Goal: Task Accomplishment & Management: Manage account settings

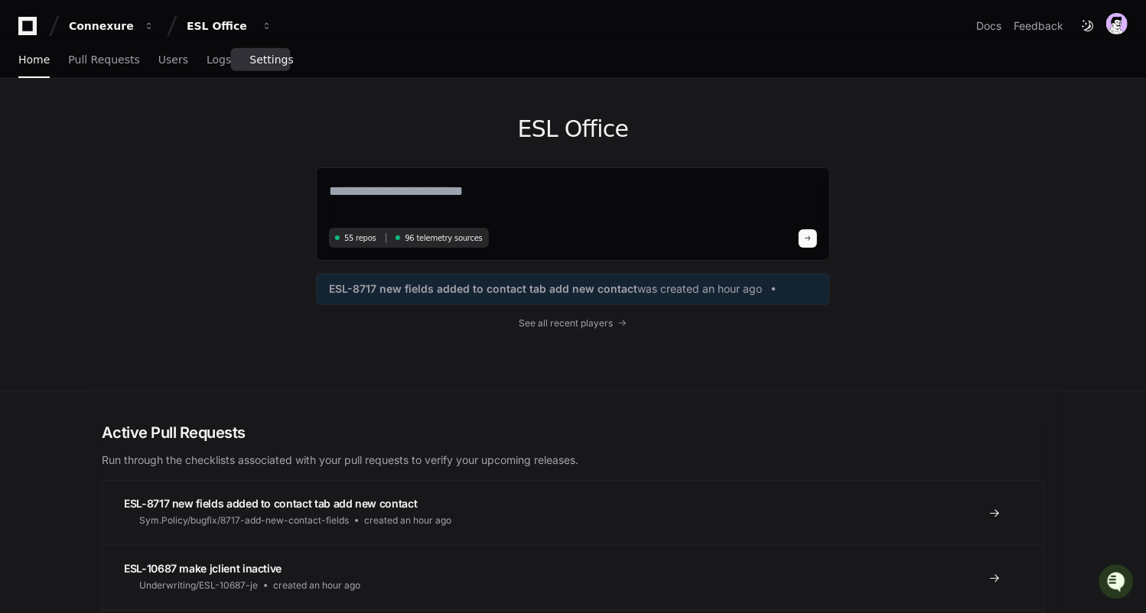
click at [249, 68] on link "Settings" at bounding box center [271, 60] width 44 height 35
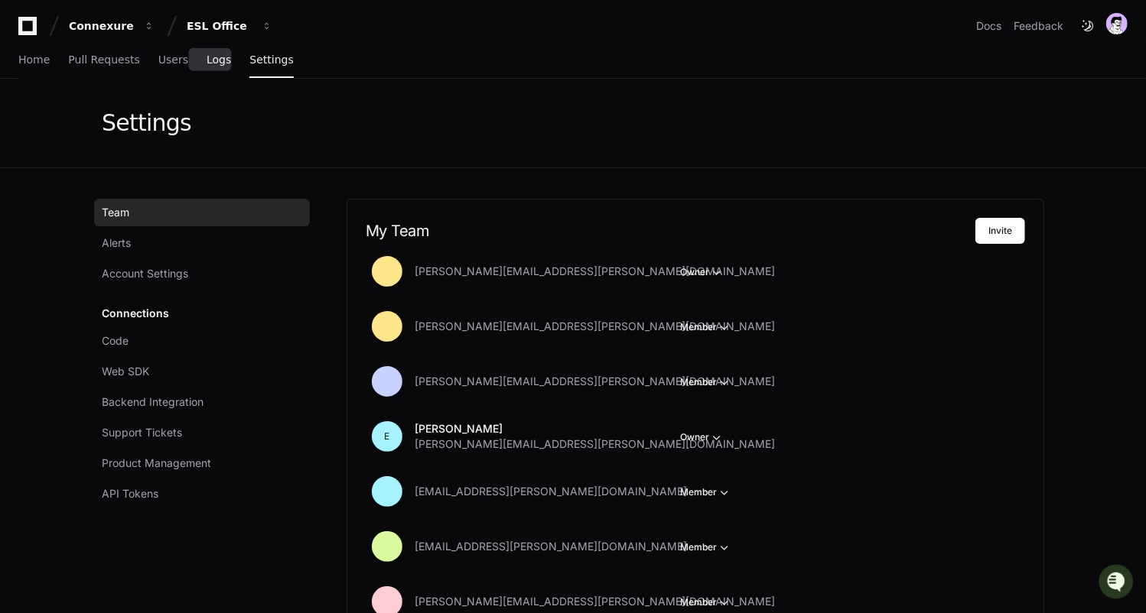
click at [207, 58] on span "Logs" at bounding box center [219, 59] width 24 height 9
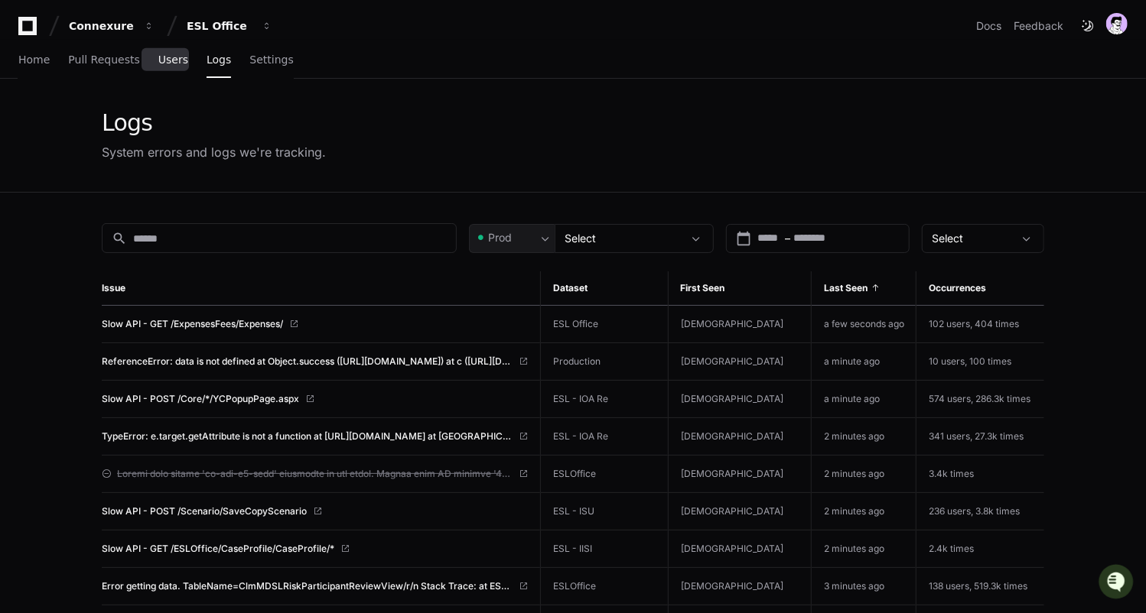
click at [158, 62] on span "Users" at bounding box center [173, 59] width 30 height 9
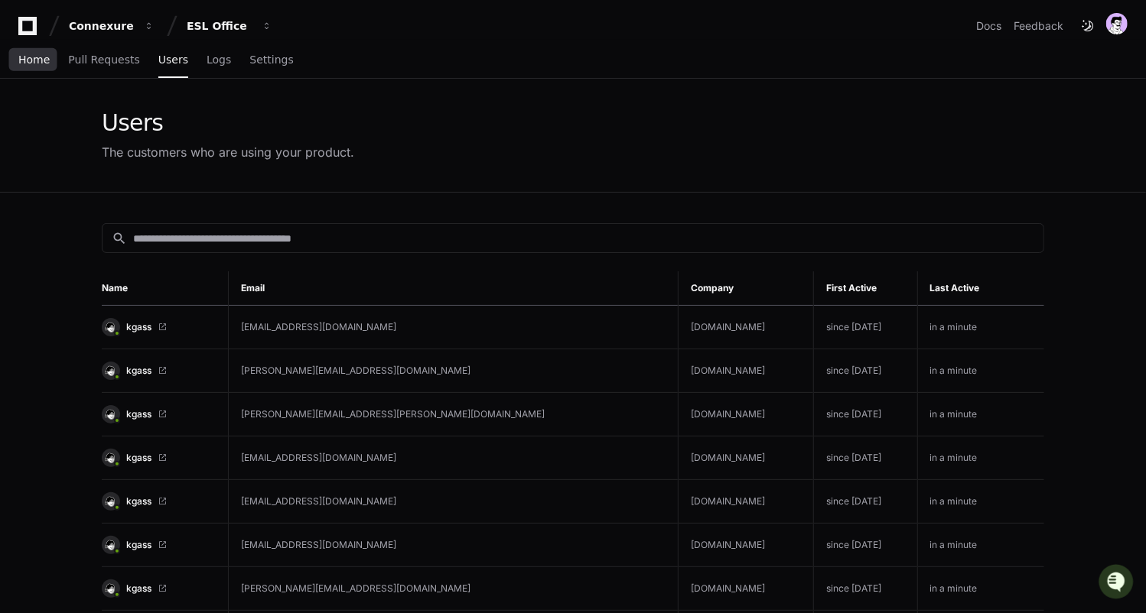
click at [27, 50] on link "Home" at bounding box center [33, 60] width 31 height 35
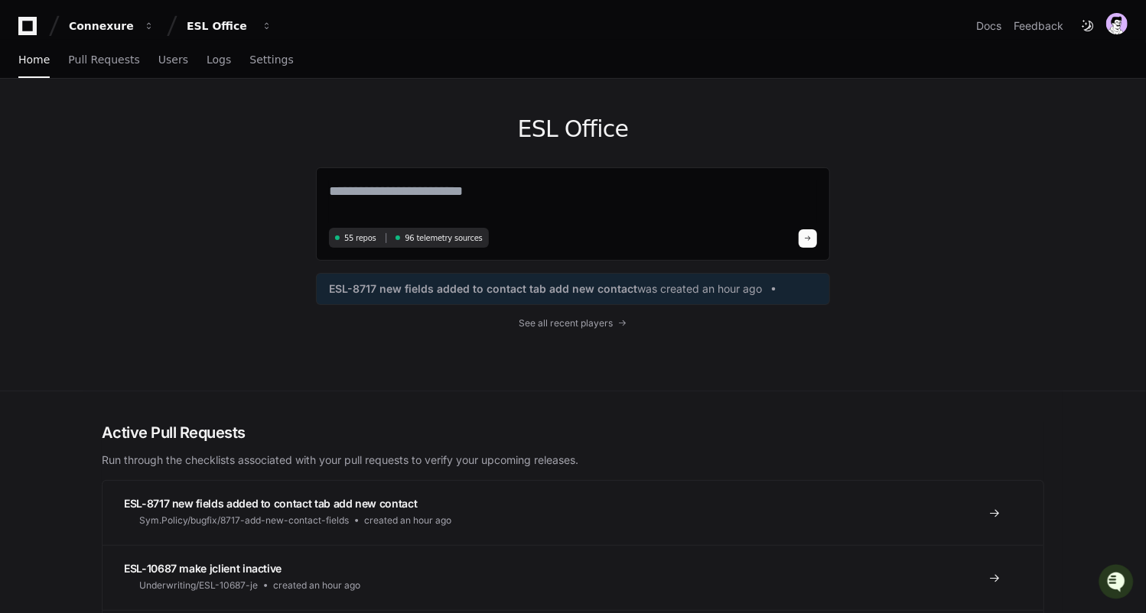
click at [83, 4] on div "Connexure ESL Office Docs Feedback" at bounding box center [573, 20] width 1146 height 40
click at [91, 33] on div "Connexure" at bounding box center [102, 25] width 66 height 15
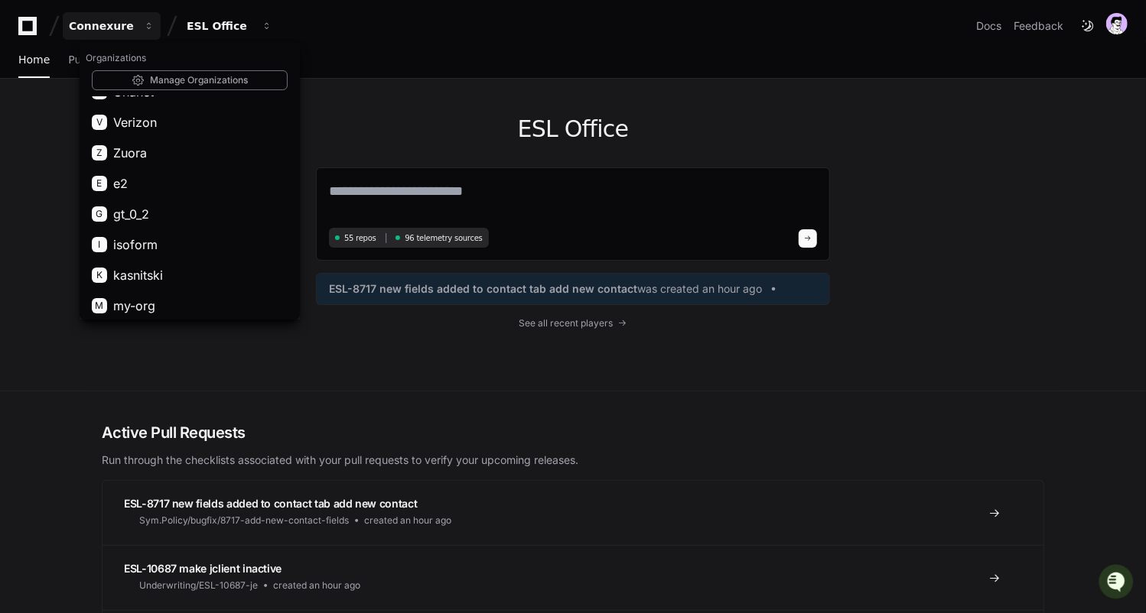
scroll to position [1467, 0]
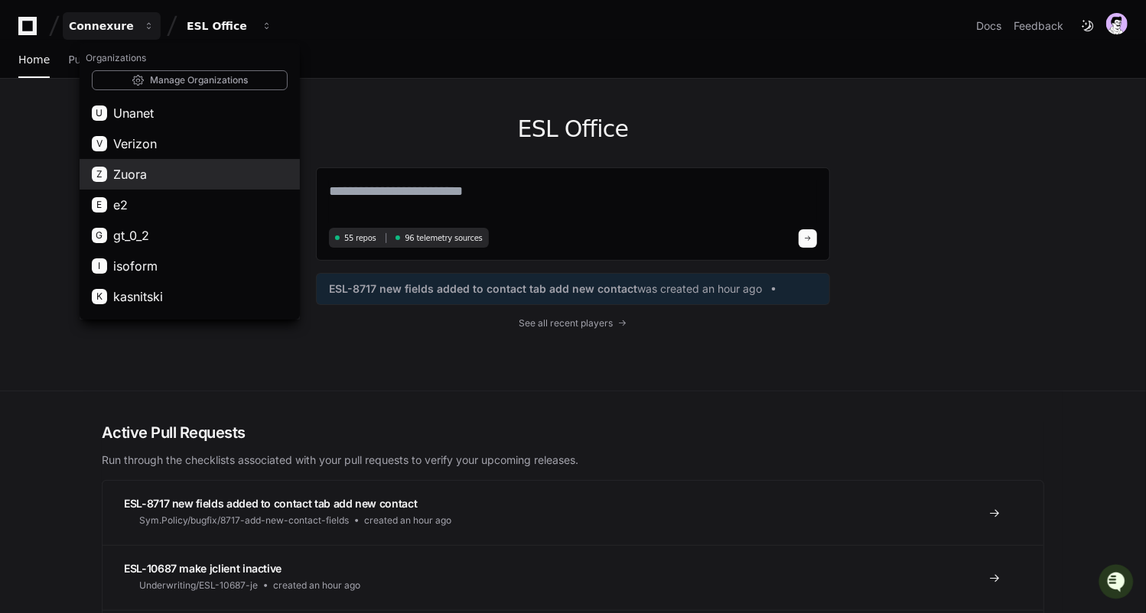
click at [148, 173] on button "Z Zuora" at bounding box center [190, 174] width 220 height 31
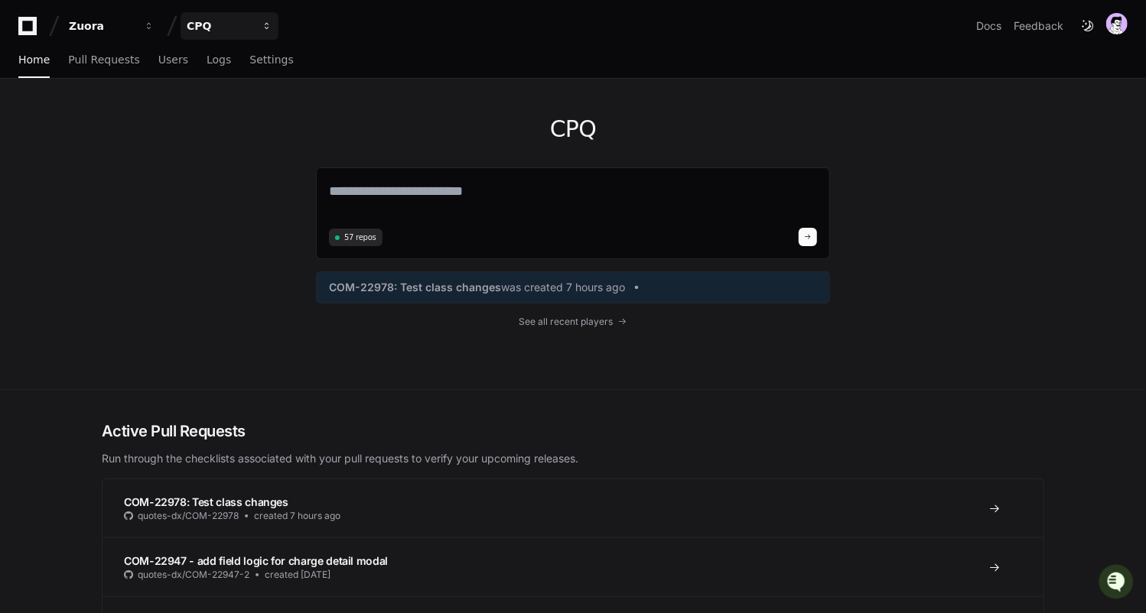
click at [267, 34] on button "CPQ" at bounding box center [230, 26] width 98 height 28
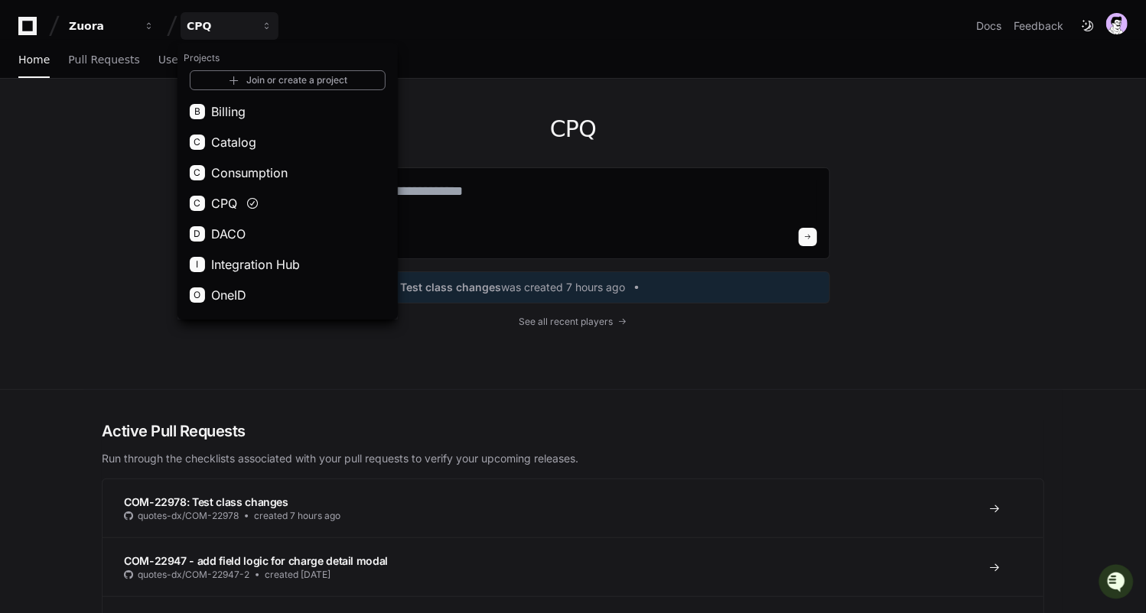
click at [427, 22] on div "Zuora CPQ Projects Join or create a project B Billing C Catalog C Consumption C…" at bounding box center [572, 26] width 1109 height 28
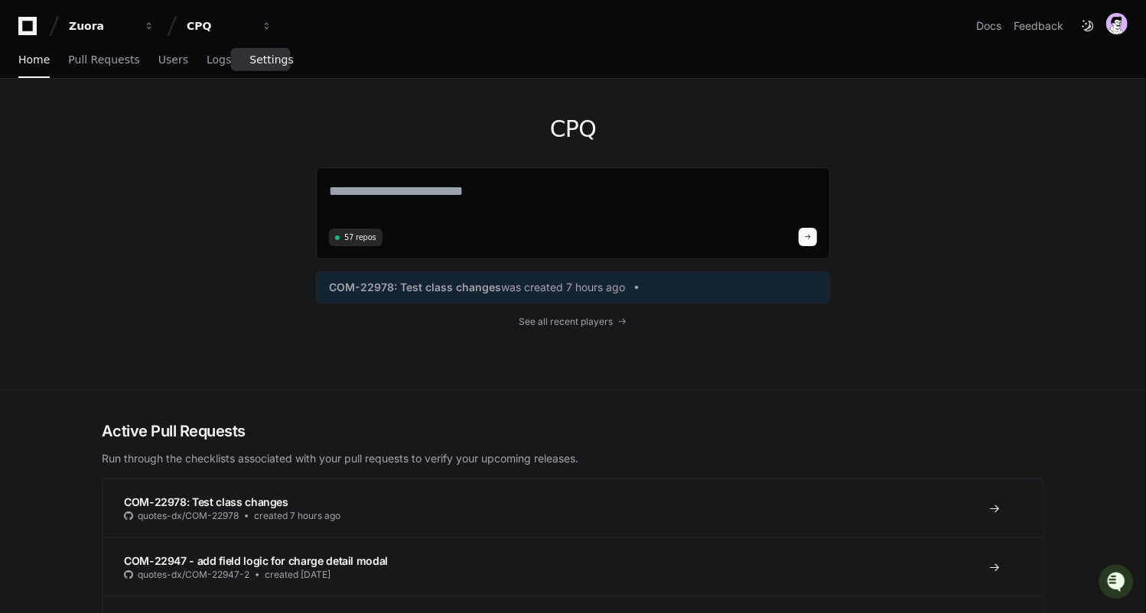
click at [249, 60] on span "Settings" at bounding box center [271, 59] width 44 height 9
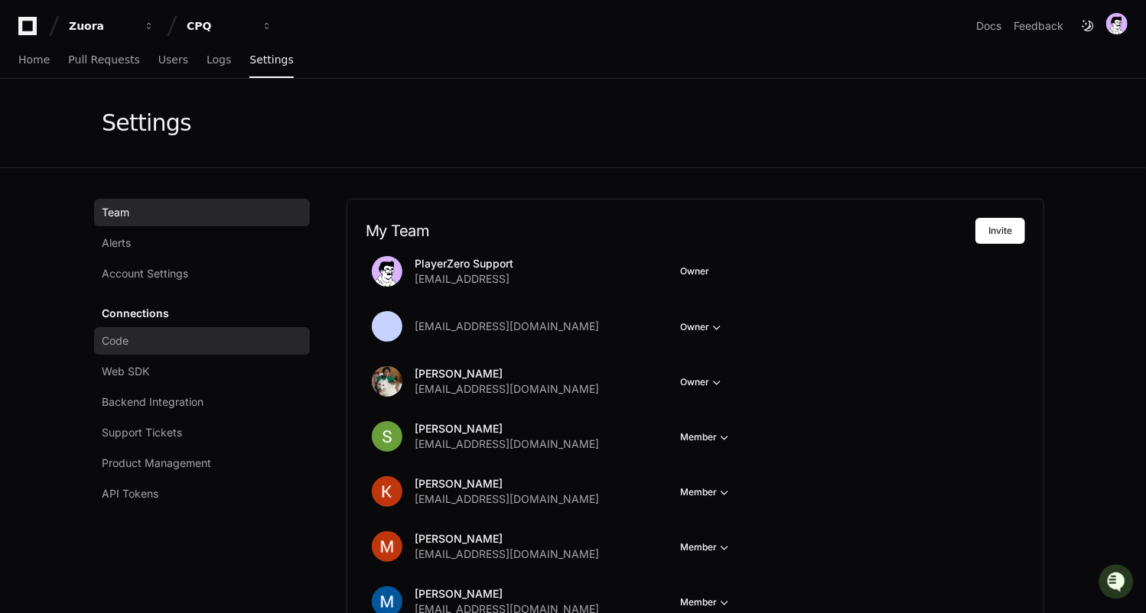
click at [149, 333] on link "Code" at bounding box center [202, 341] width 216 height 28
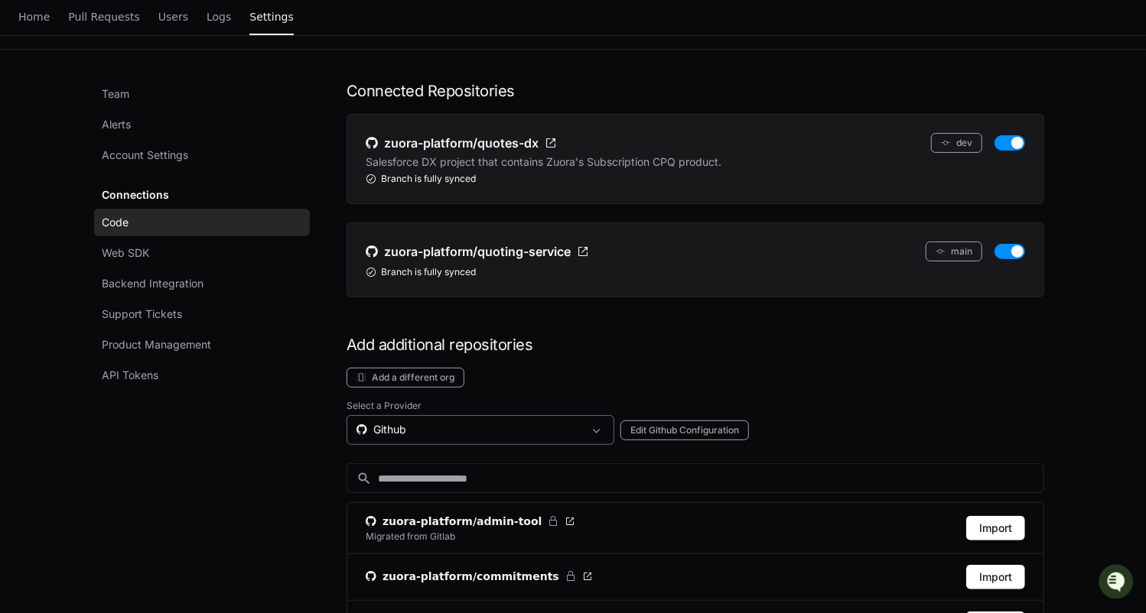
scroll to position [280, 0]
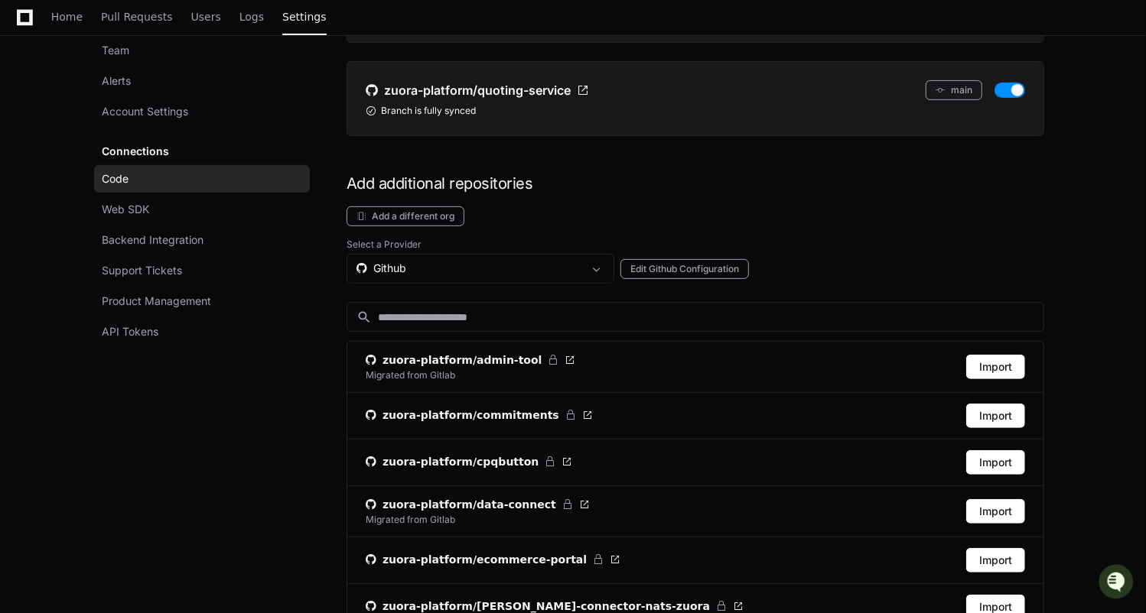
click at [425, 261] on div "Github" at bounding box center [469, 268] width 226 height 15
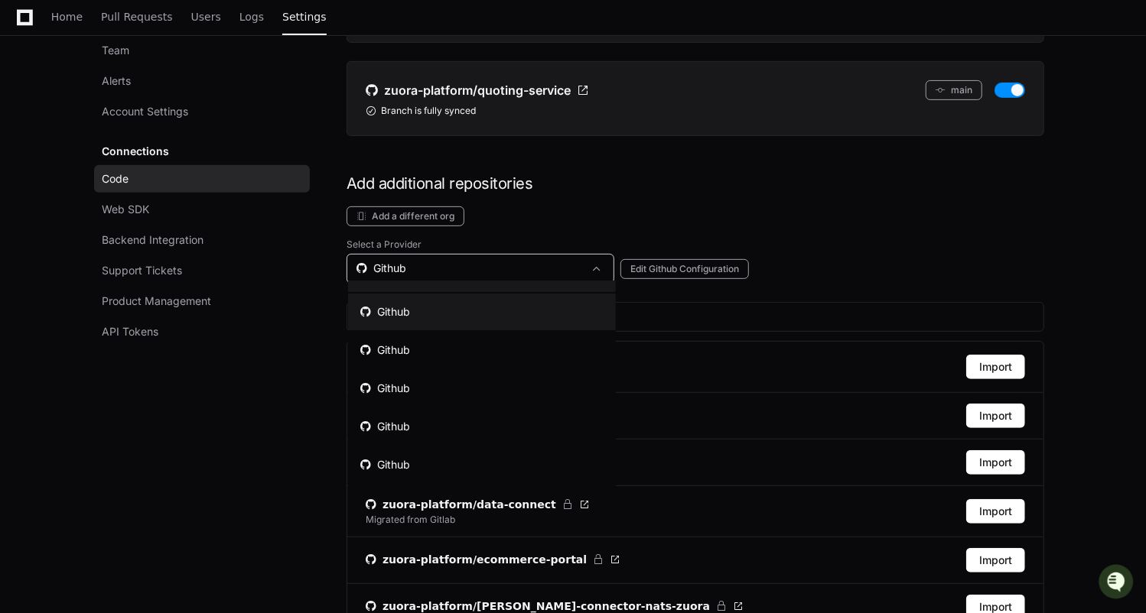
scroll to position [0, 0]
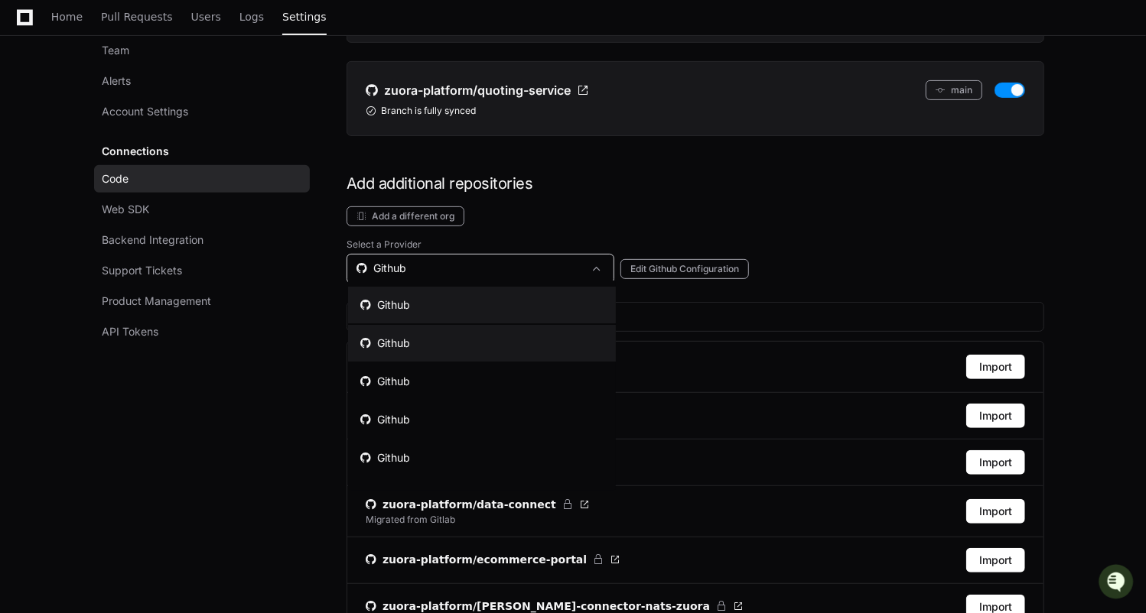
click at [412, 330] on mat-option "Github" at bounding box center [482, 343] width 268 height 37
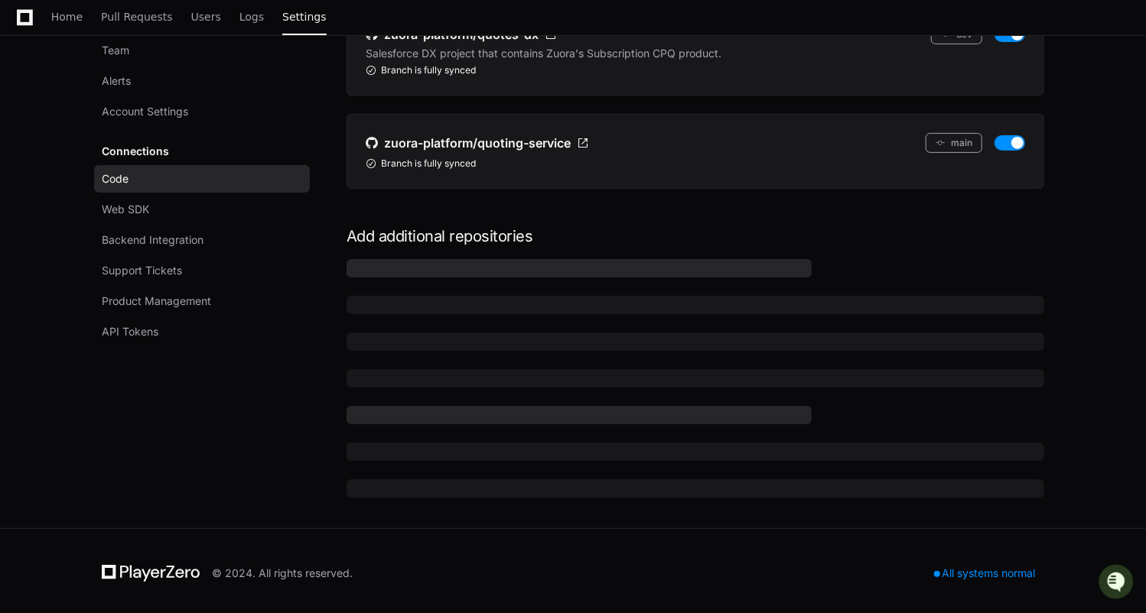
scroll to position [172, 0]
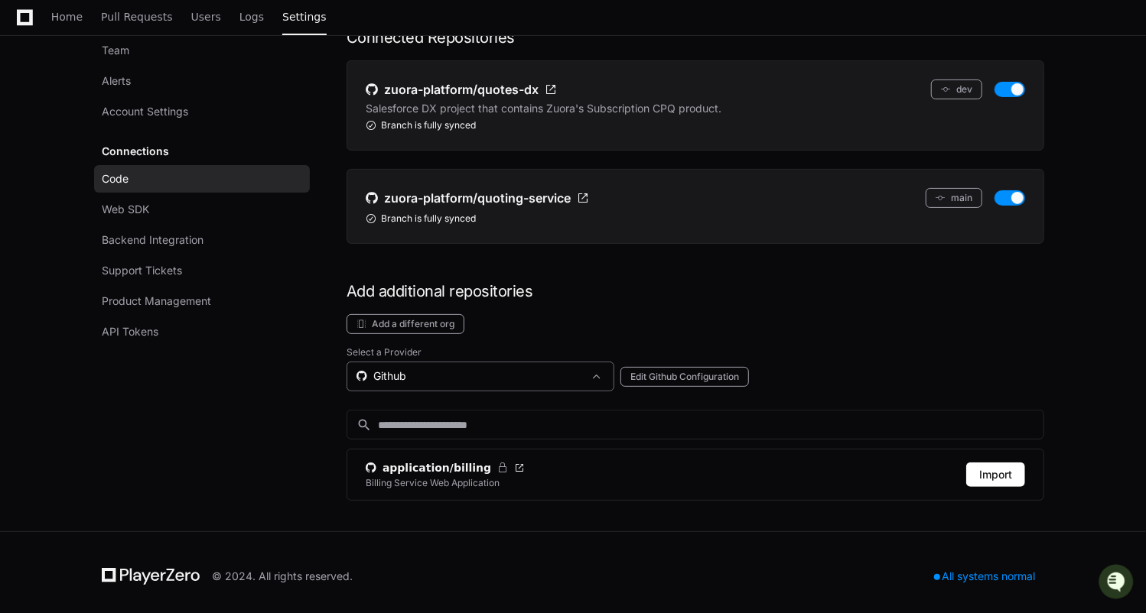
click at [403, 376] on div "Github" at bounding box center [469, 376] width 226 height 15
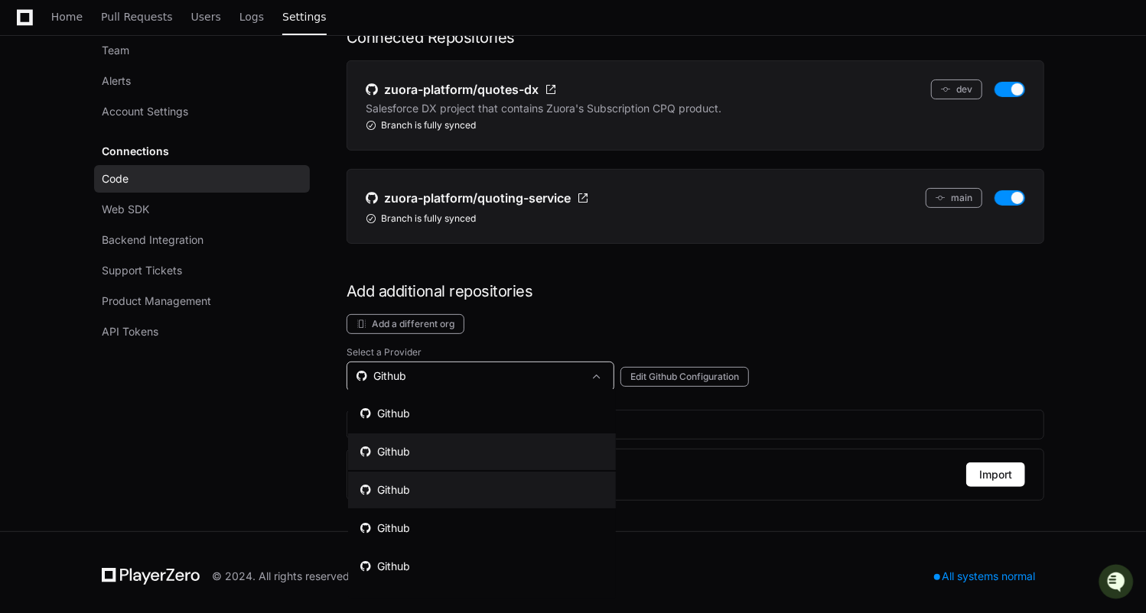
click at [405, 490] on div "Github" at bounding box center [385, 490] width 50 height 15
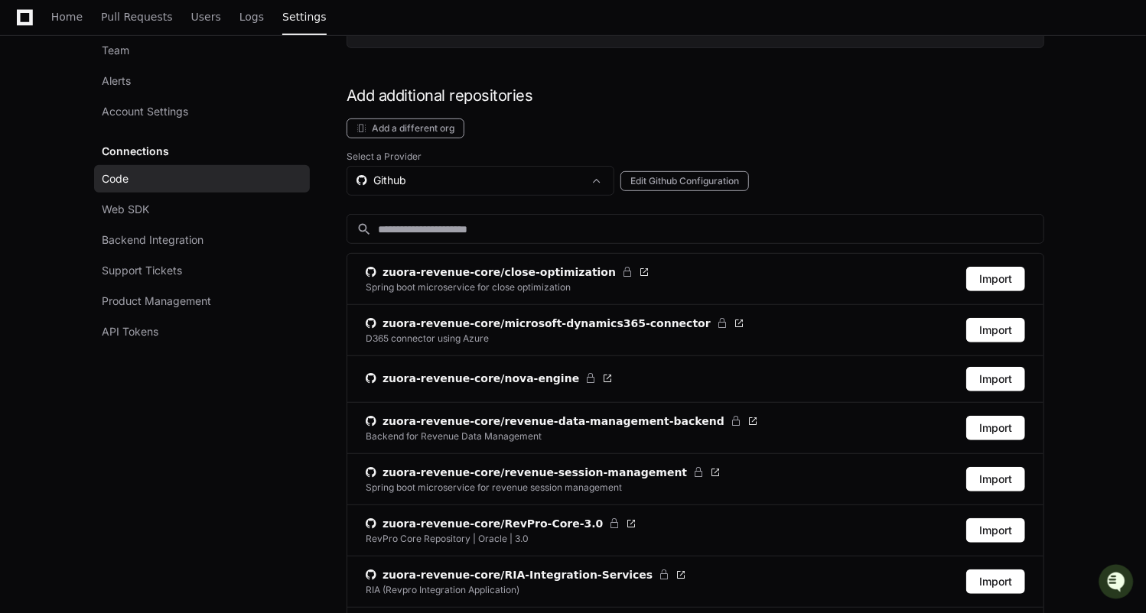
scroll to position [352, 0]
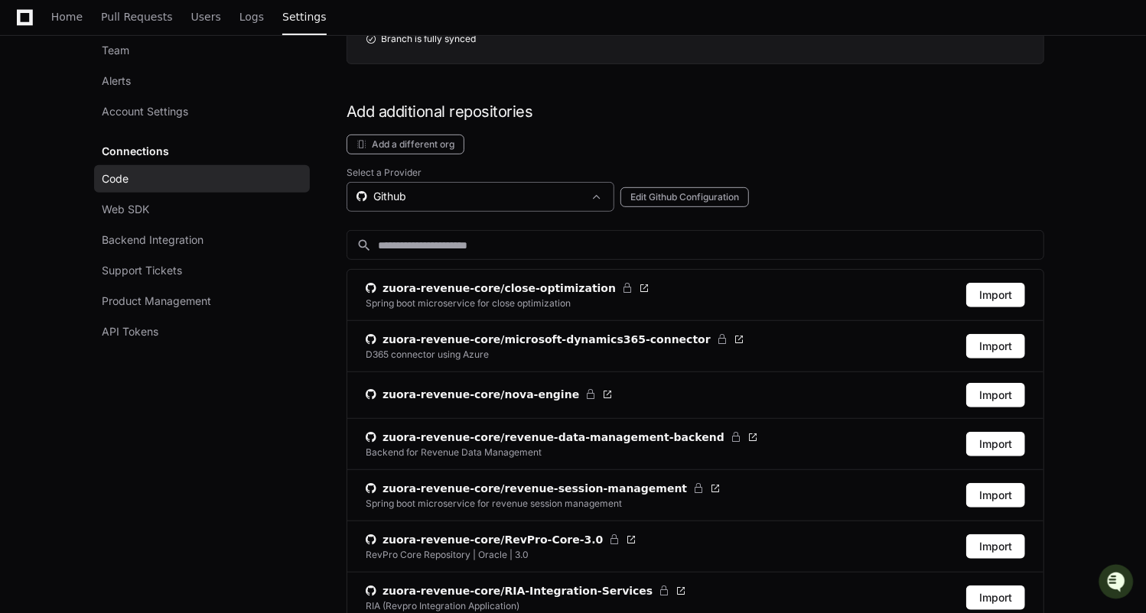
click at [398, 189] on div "Github" at bounding box center [469, 196] width 226 height 15
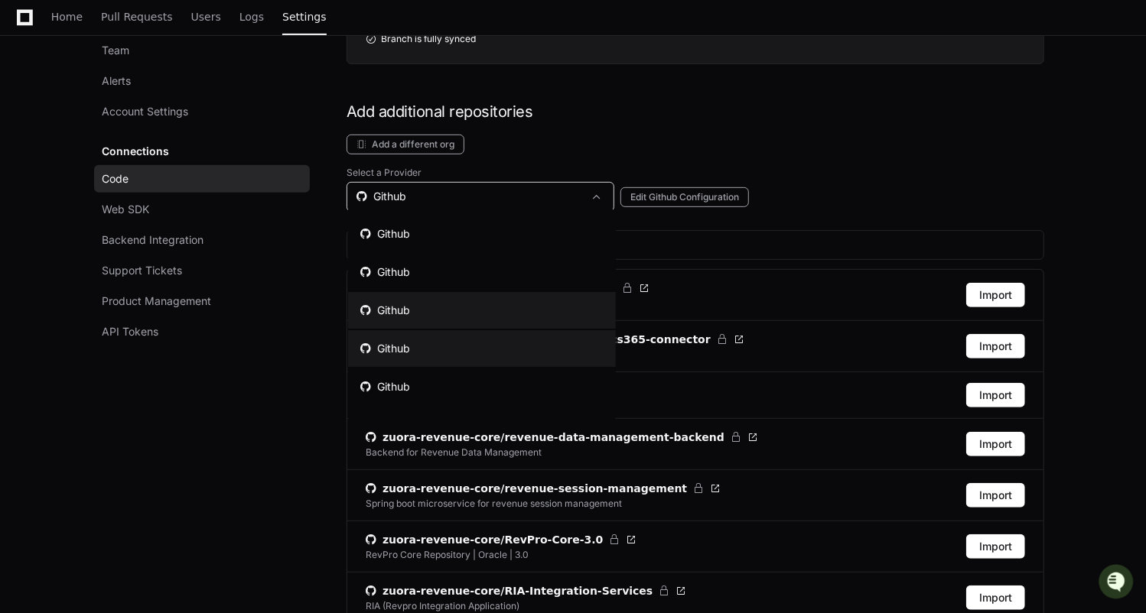
click at [392, 349] on div "Github" at bounding box center [385, 348] width 50 height 15
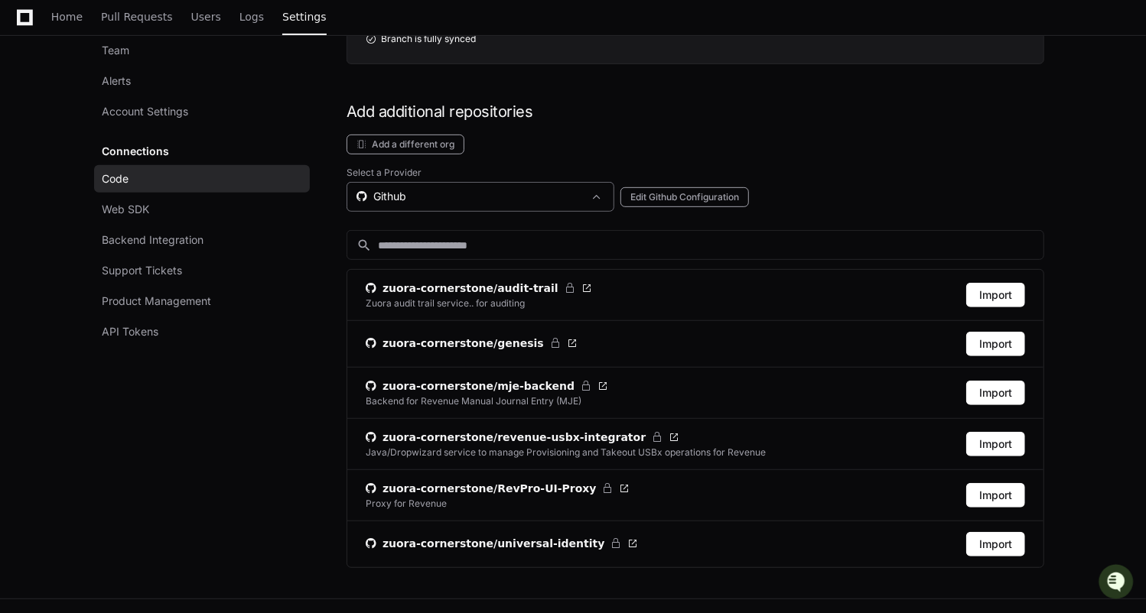
click at [412, 182] on div "Github" at bounding box center [481, 197] width 268 height 30
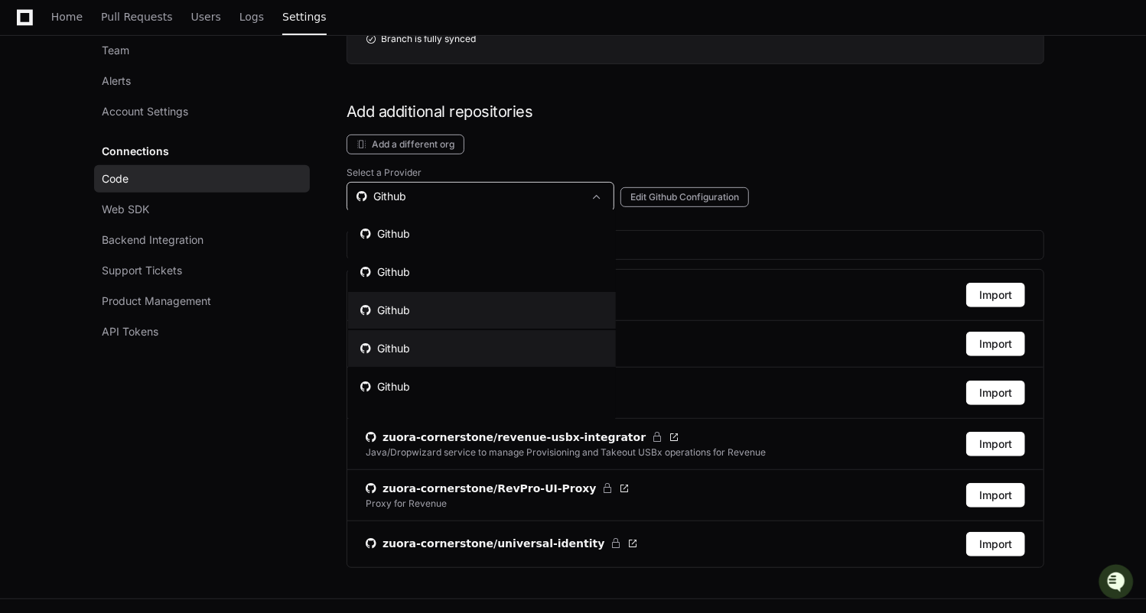
scroll to position [31, 0]
click at [415, 346] on mat-option "Github" at bounding box center [482, 355] width 268 height 37
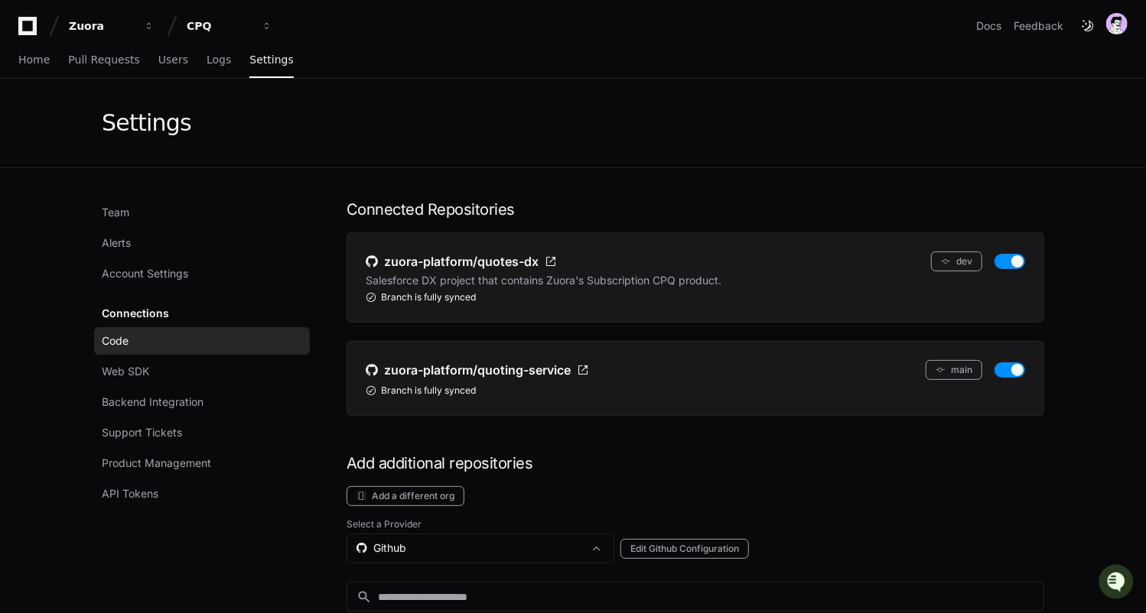
scroll to position [243, 0]
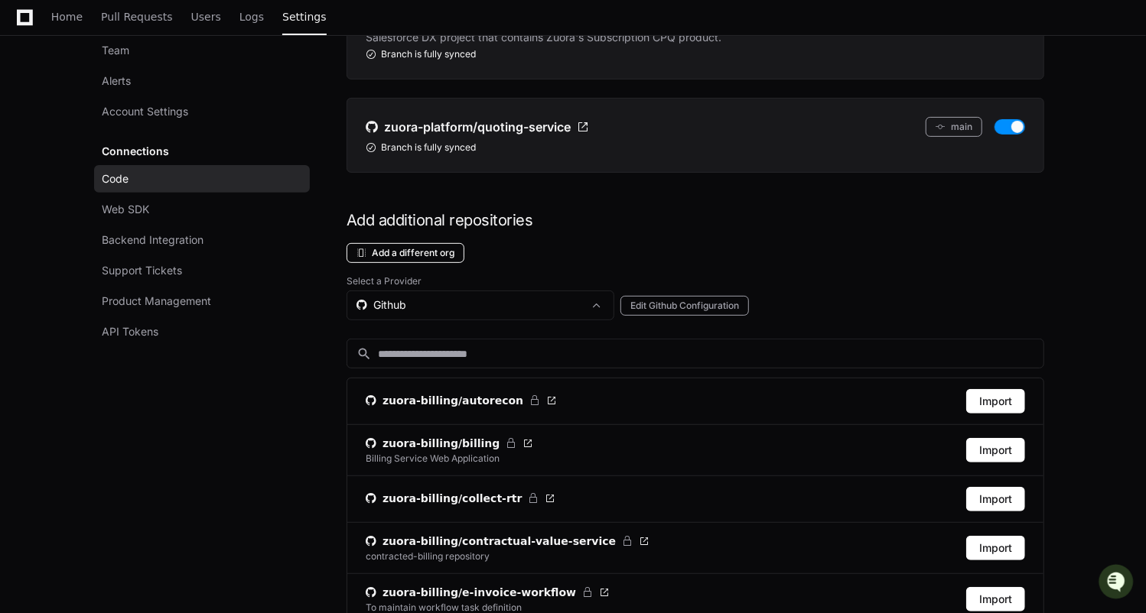
click at [444, 246] on button "Add a different org" at bounding box center [406, 253] width 118 height 20
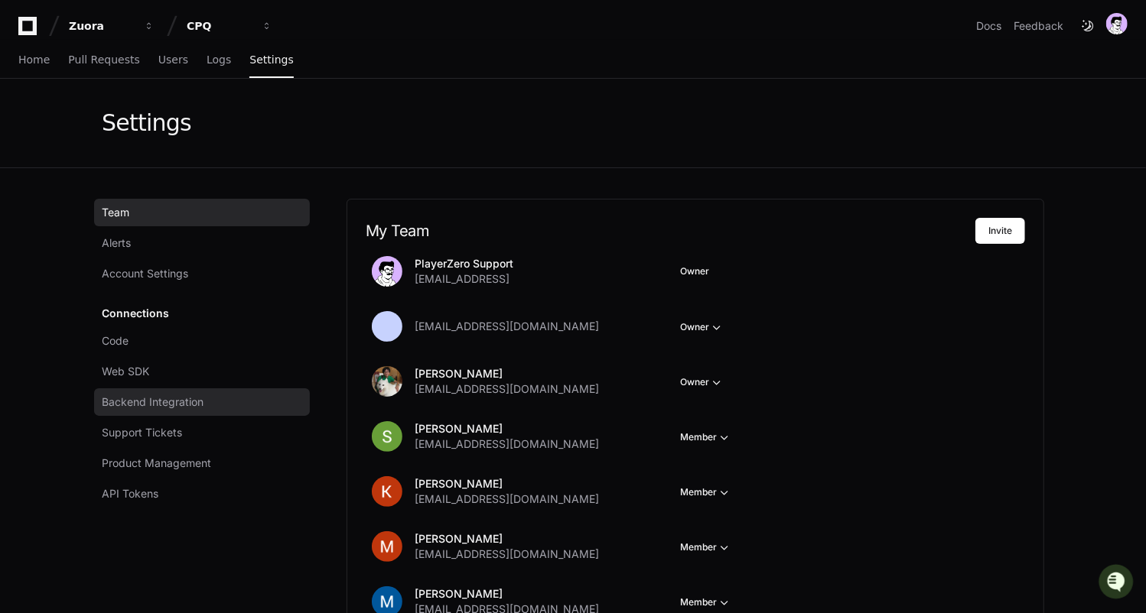
click at [145, 412] on link "Backend Integration" at bounding box center [202, 403] width 216 height 28
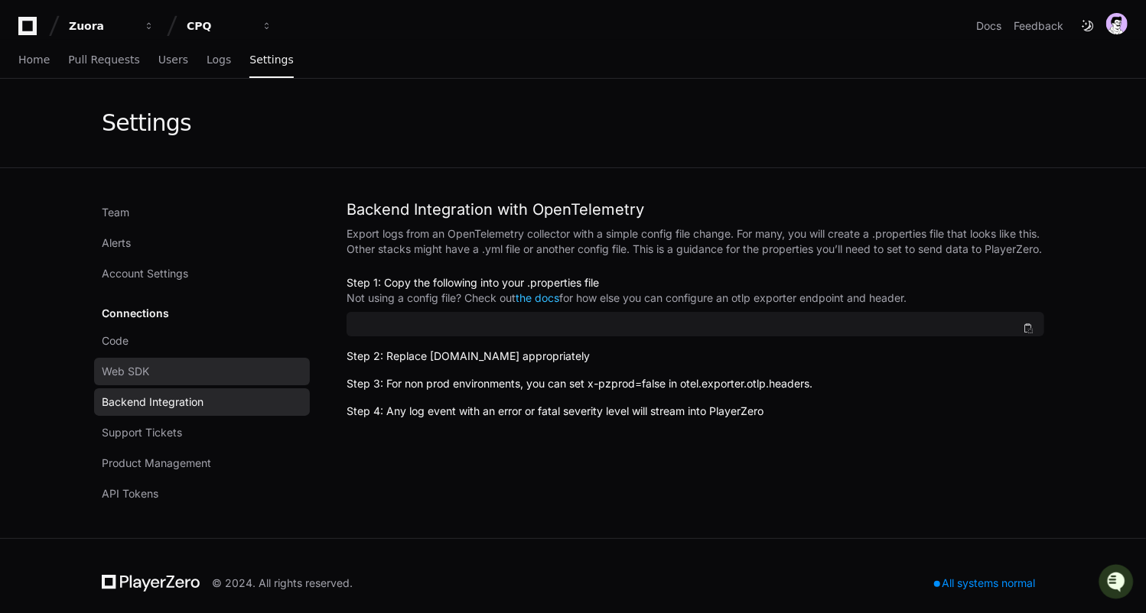
click at [147, 376] on span "Web SDK" at bounding box center [125, 371] width 47 height 15
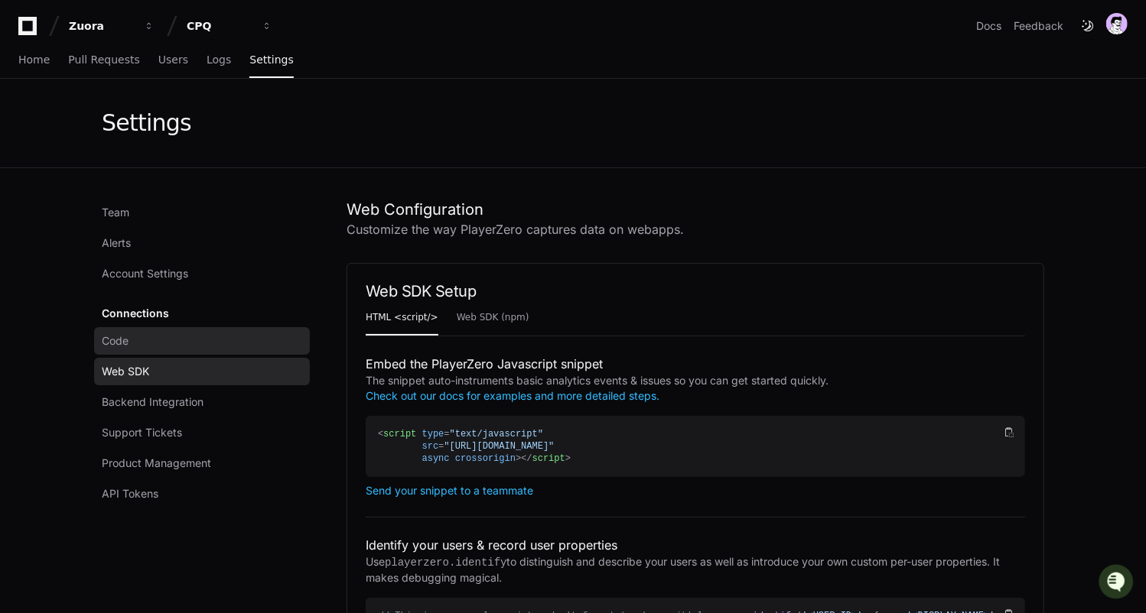
click at [130, 346] on link "Code" at bounding box center [202, 341] width 216 height 28
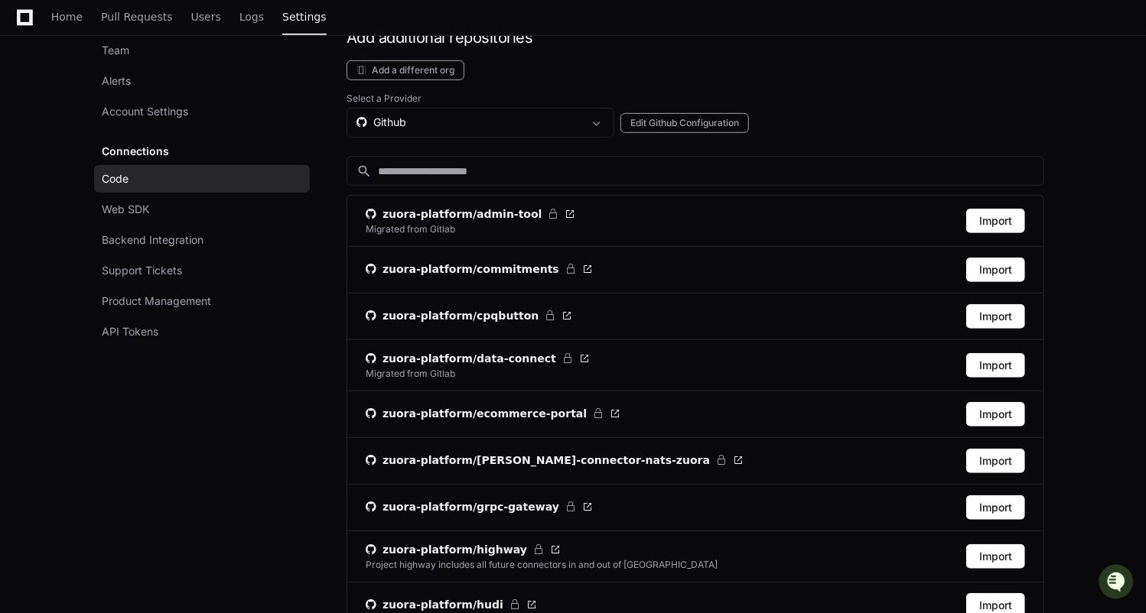
scroll to position [410, 0]
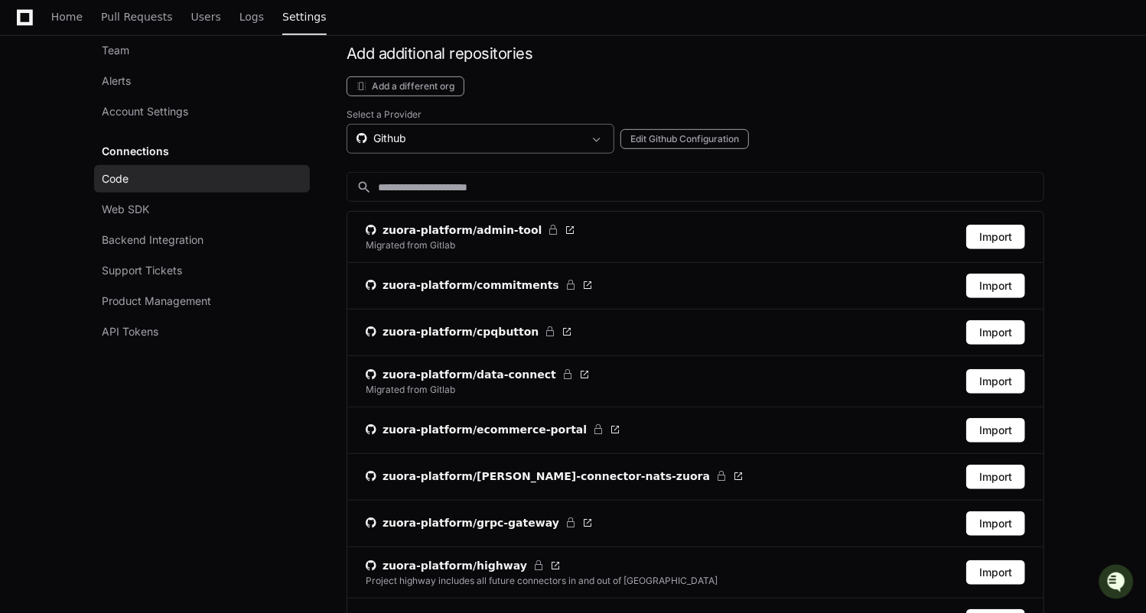
click at [409, 139] on div "Github" at bounding box center [469, 138] width 226 height 15
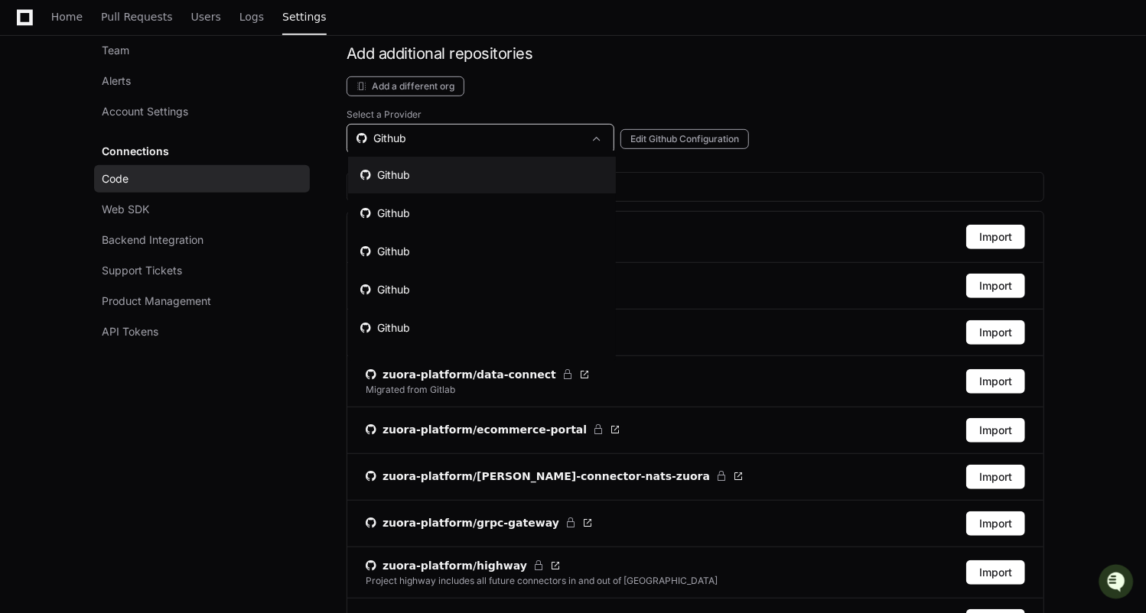
click at [435, 177] on mat-option "Github" at bounding box center [482, 175] width 268 height 37
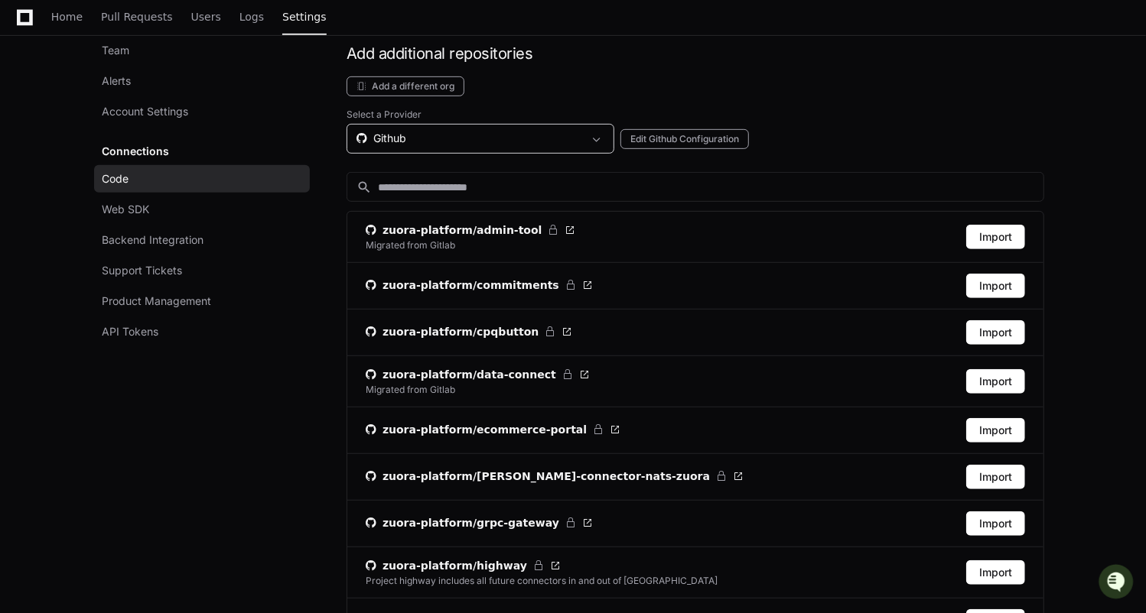
click at [425, 139] on div "Github" at bounding box center [469, 138] width 226 height 15
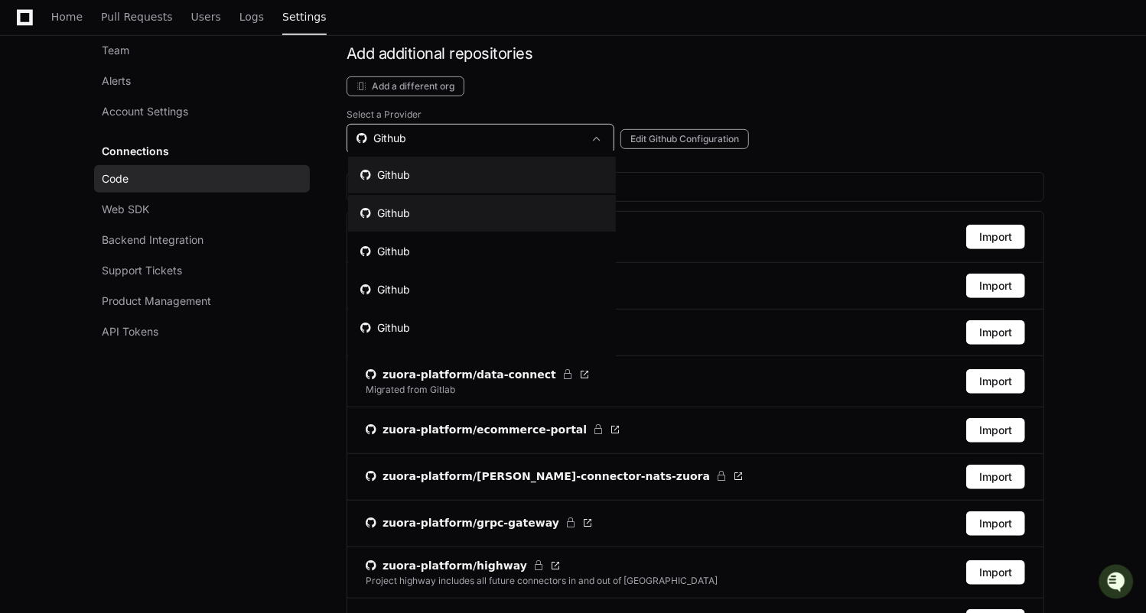
click at [424, 209] on mat-option "Github" at bounding box center [482, 213] width 268 height 37
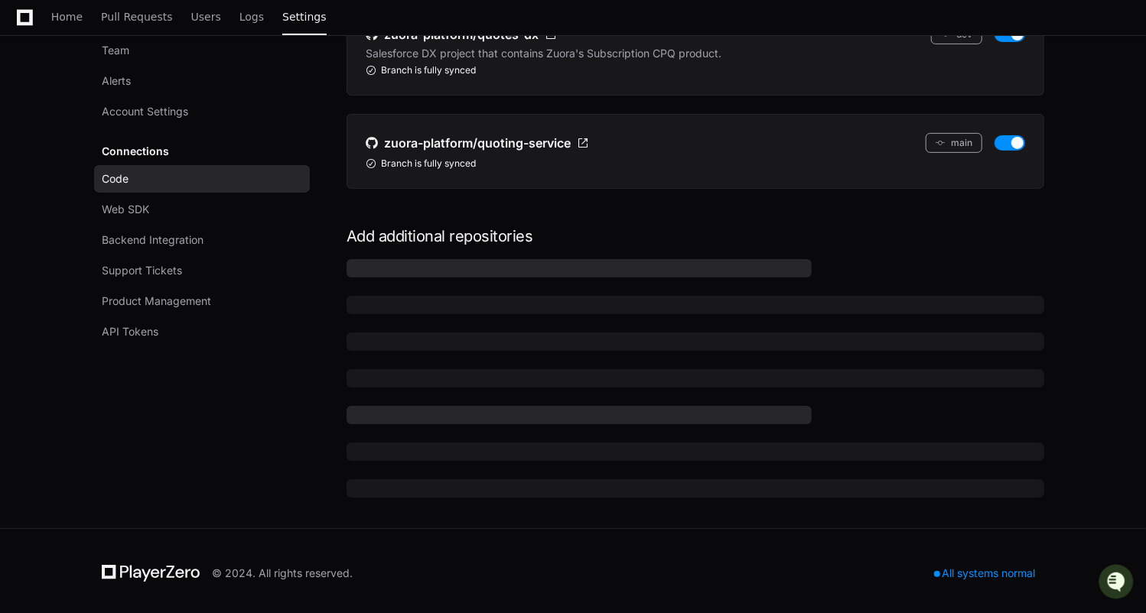
scroll to position [172, 0]
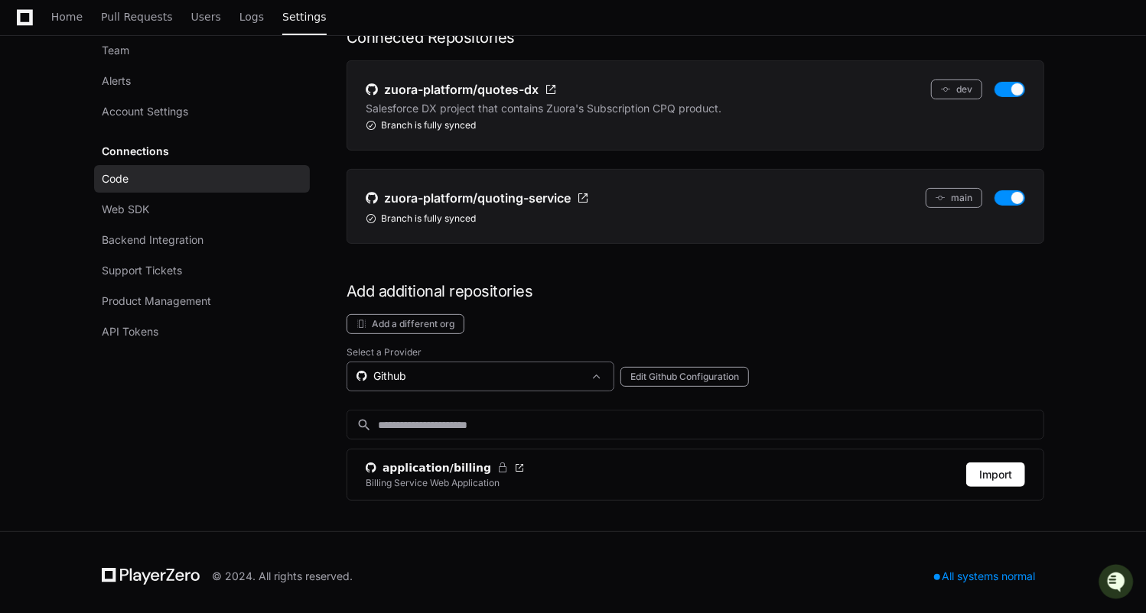
click at [412, 362] on div "Github" at bounding box center [481, 377] width 268 height 30
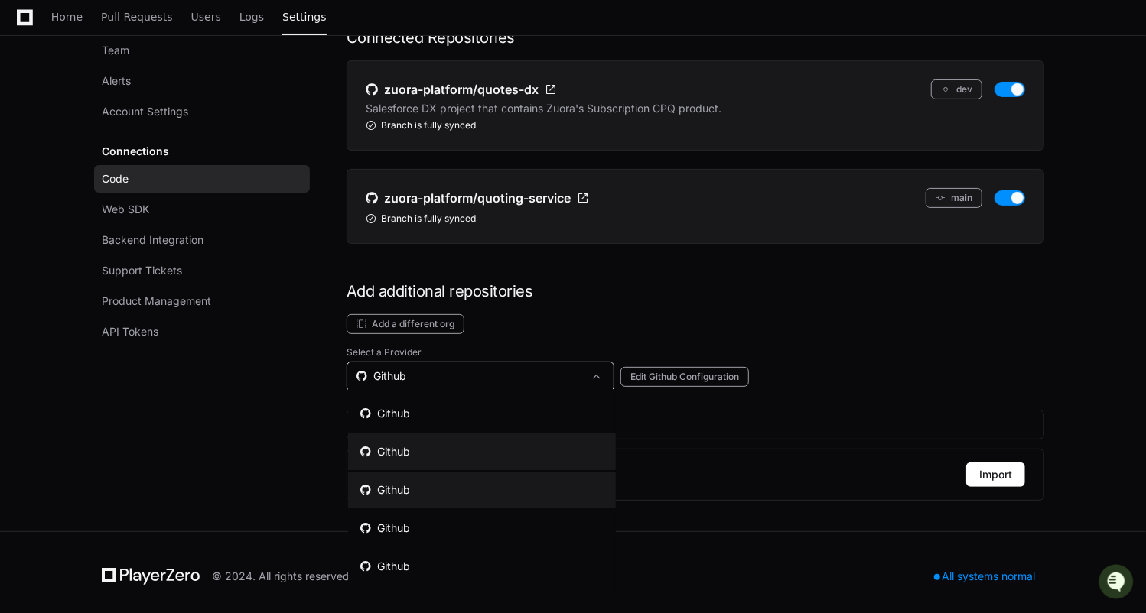
click at [406, 480] on mat-option "Github" at bounding box center [482, 490] width 268 height 37
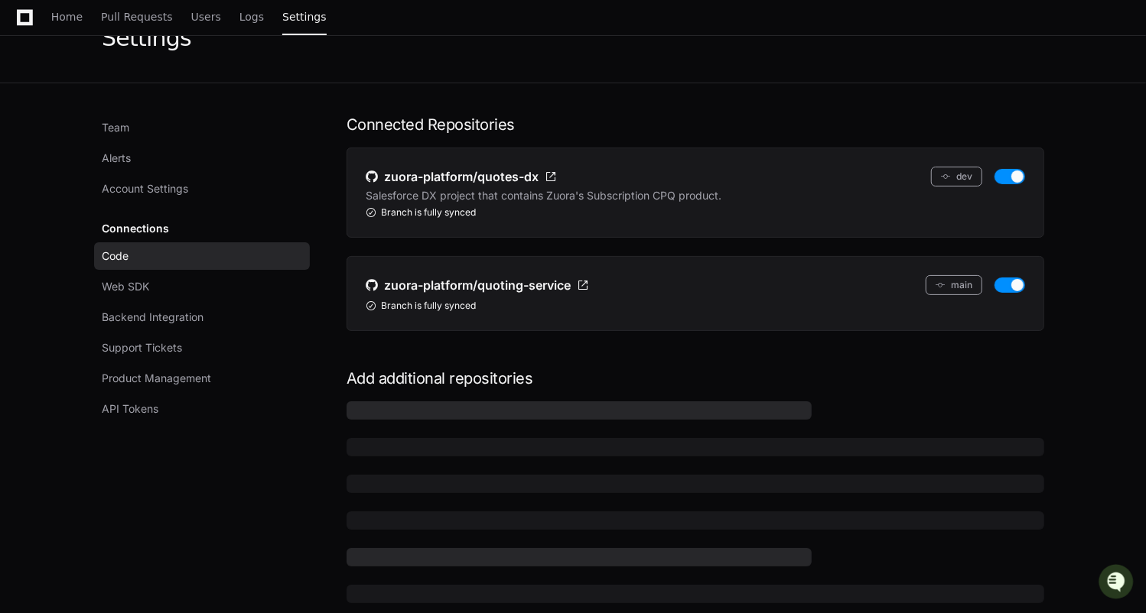
scroll to position [168, 0]
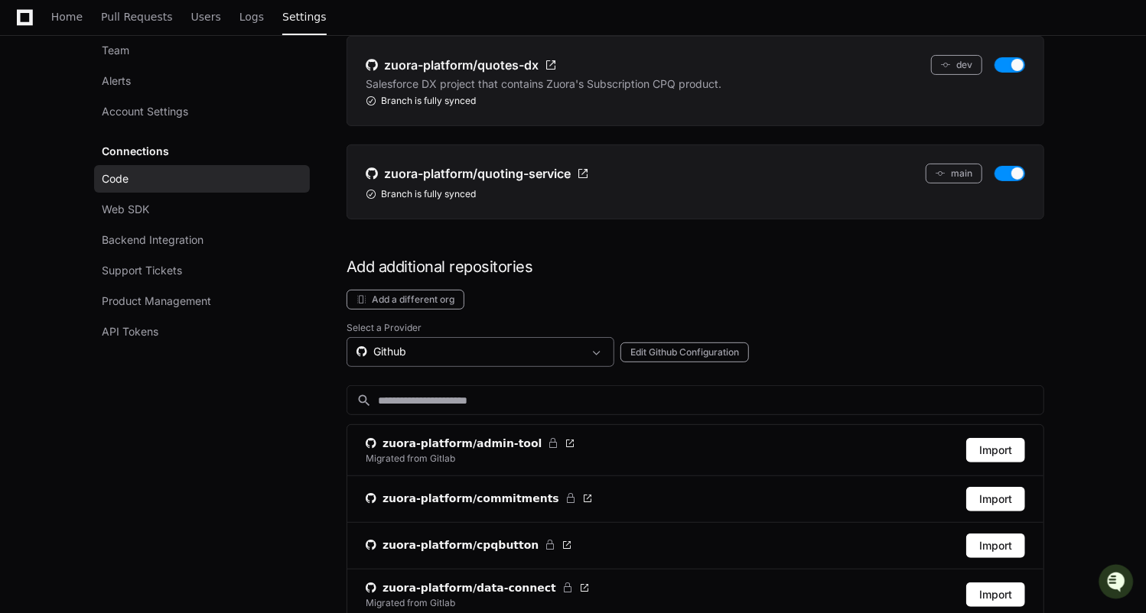
click at [426, 354] on div "Github" at bounding box center [481, 352] width 268 height 30
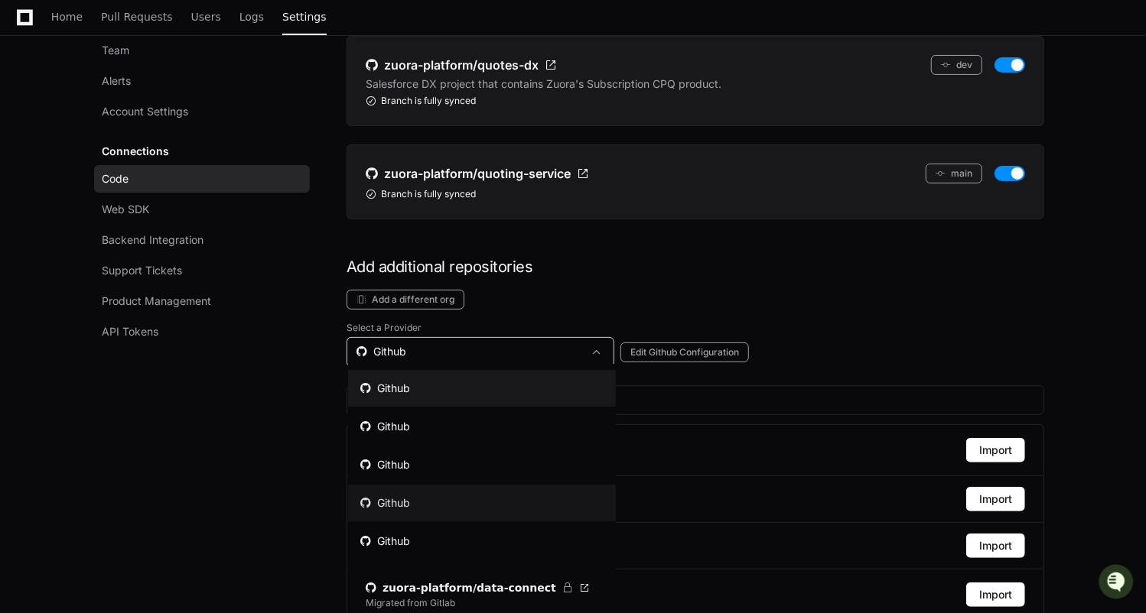
click at [421, 511] on mat-option "Github" at bounding box center [482, 503] width 268 height 37
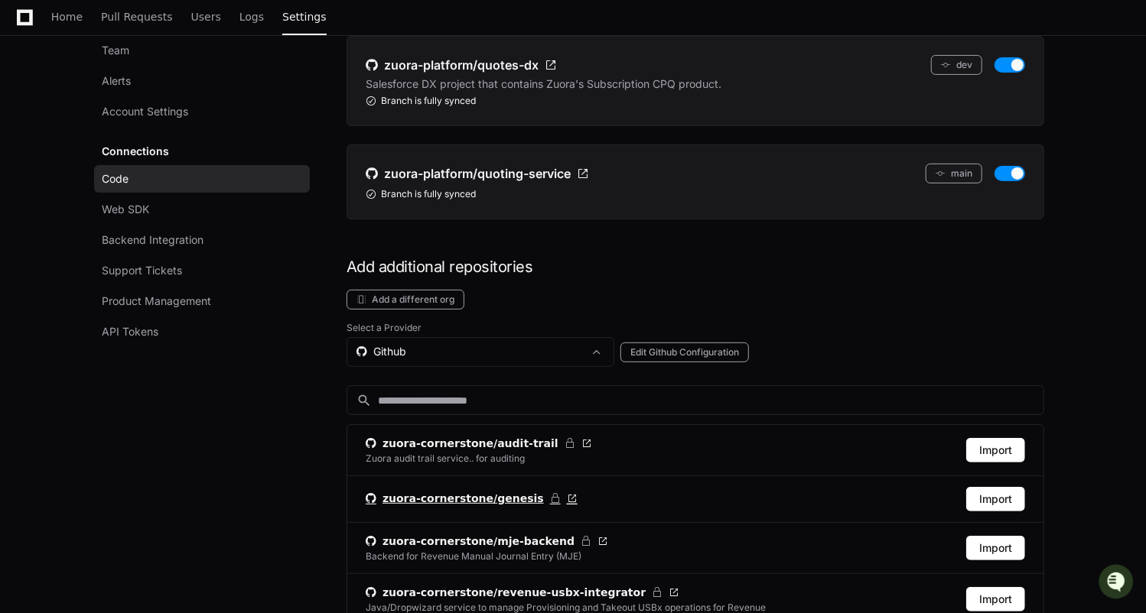
scroll to position [237, 0]
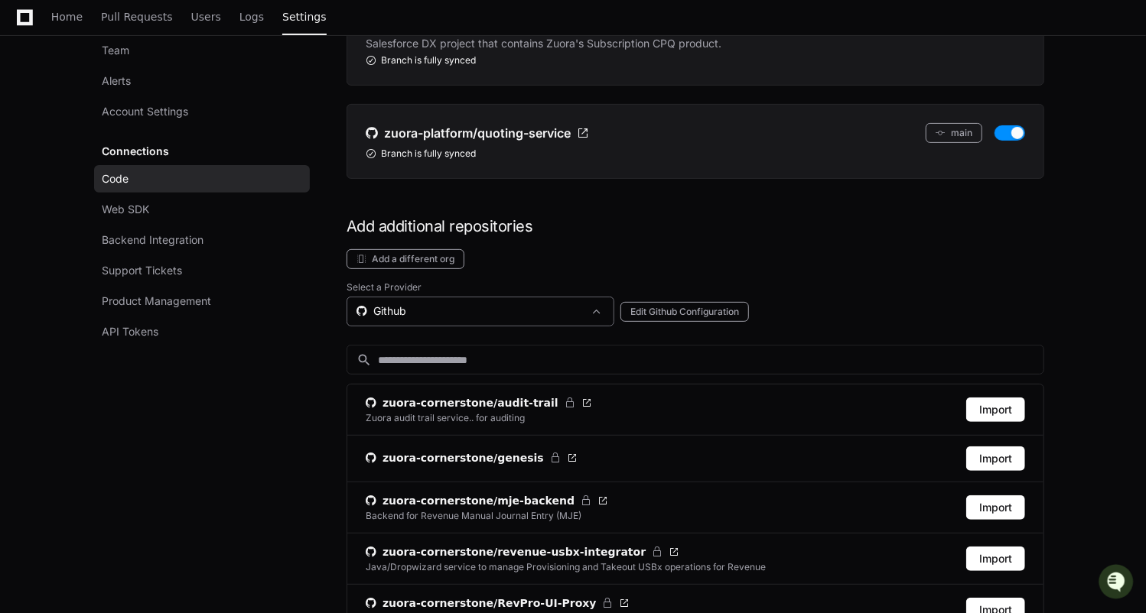
click at [437, 308] on div "Github" at bounding box center [469, 311] width 226 height 15
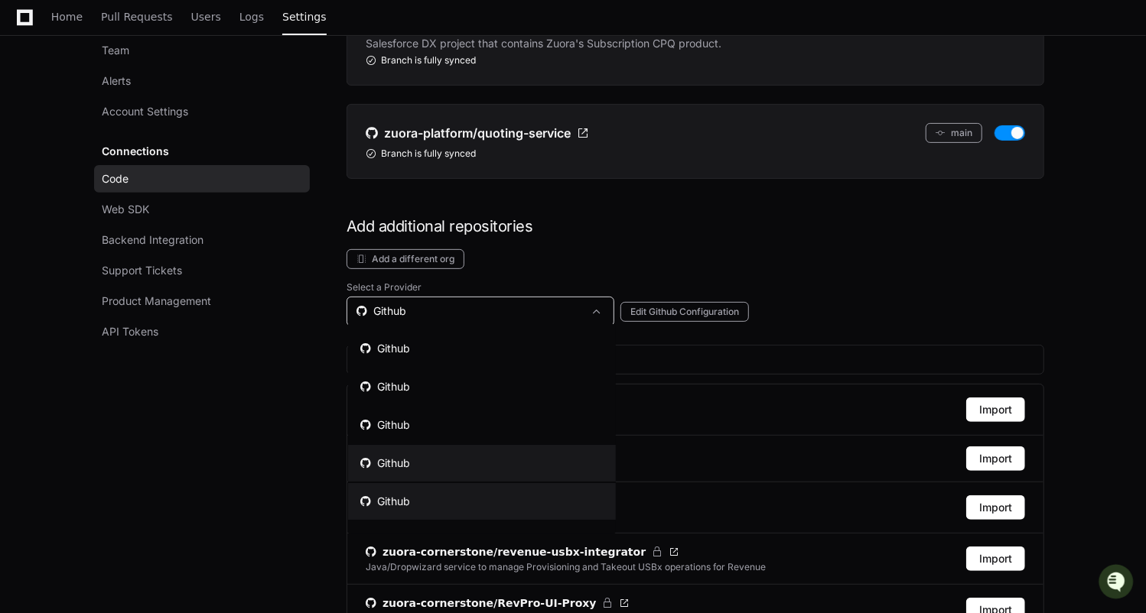
click at [428, 513] on mat-option "Github" at bounding box center [482, 501] width 268 height 37
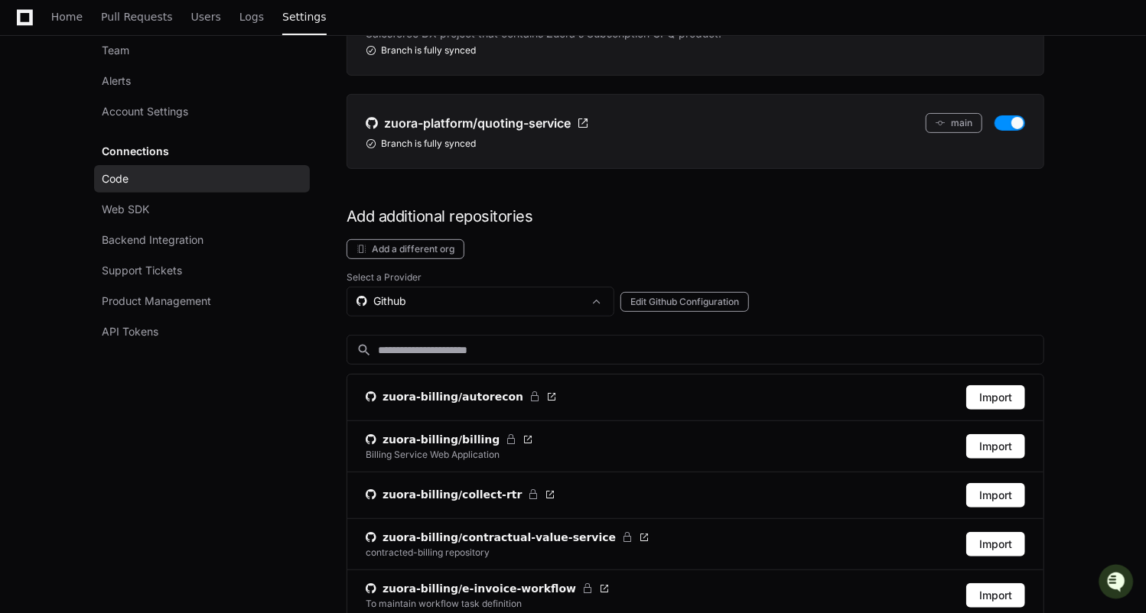
scroll to position [248, 0]
click at [465, 293] on div "Github" at bounding box center [469, 300] width 226 height 15
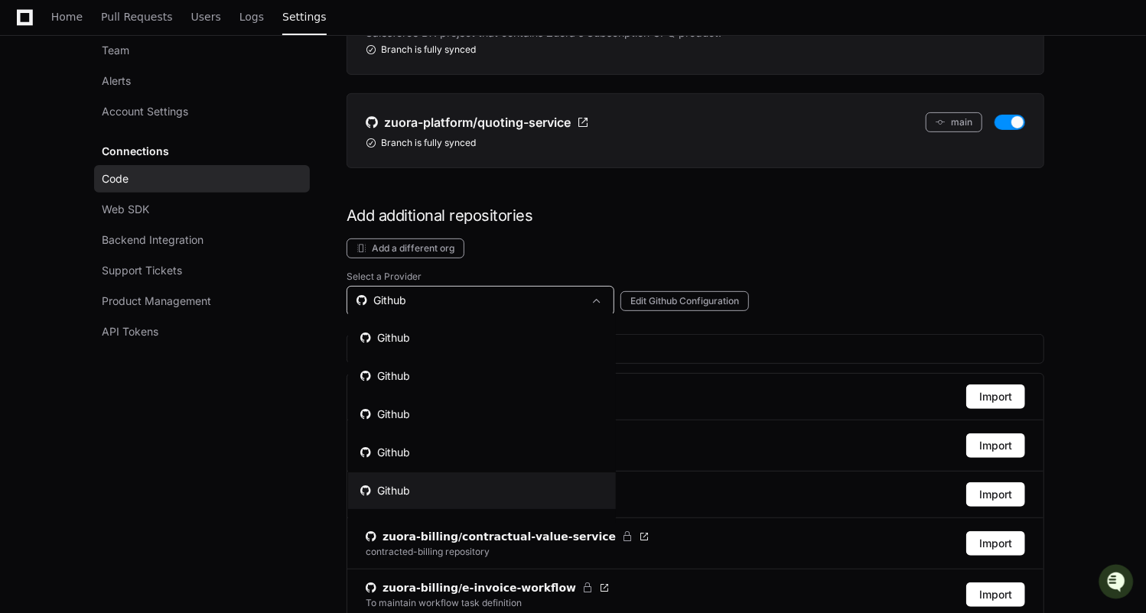
click at [123, 515] on div at bounding box center [573, 306] width 1146 height 613
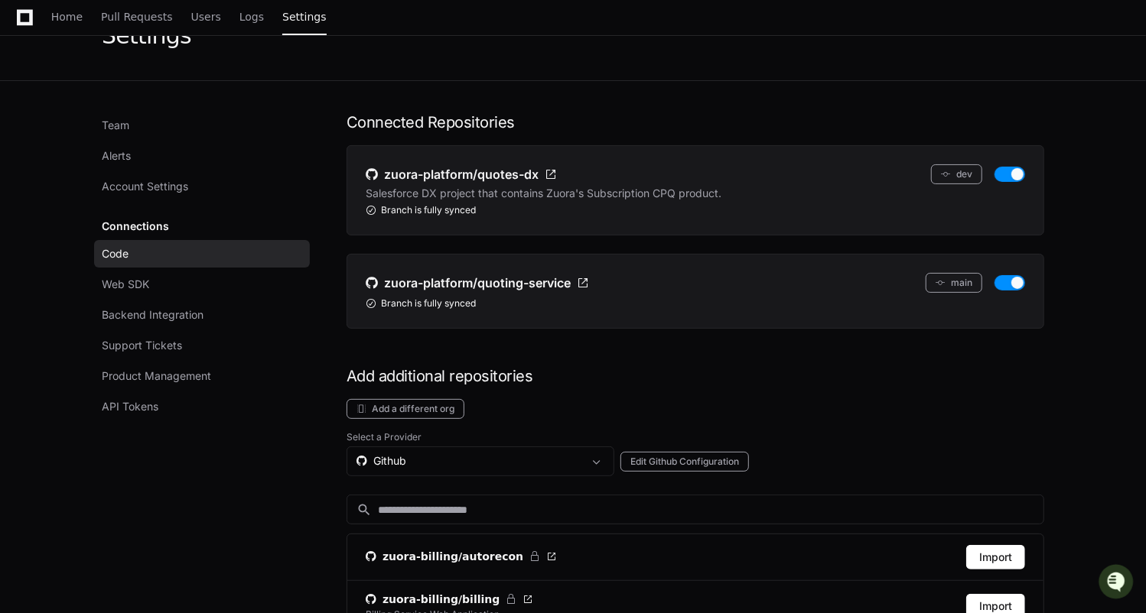
scroll to position [0, 0]
